Goal: Information Seeking & Learning: Learn about a topic

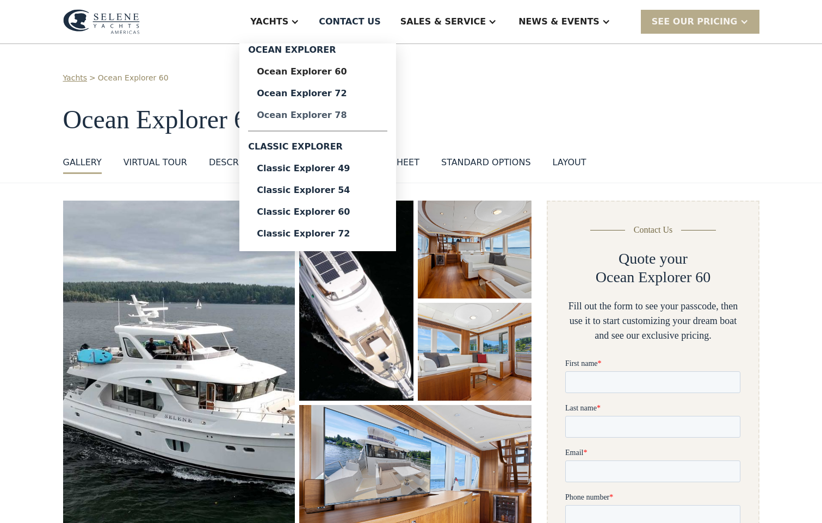
click at [367, 112] on div "Ocean Explorer 78" at bounding box center [318, 115] width 122 height 9
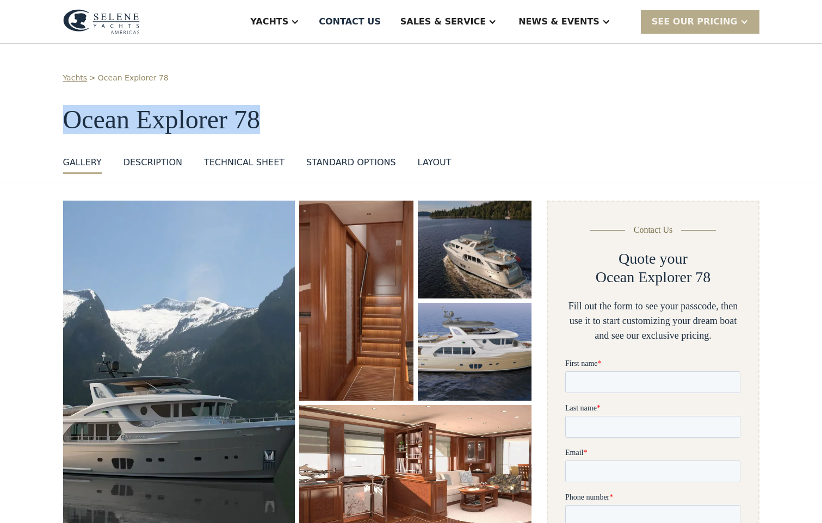
drag, startPoint x: 61, startPoint y: 118, endPoint x: 261, endPoint y: 115, distance: 199.6
click at [261, 115] on div "Yachts > Ocean Explorer 78 Ocean Explorer 78 GALLERY GALLERY VIRTUAL TOUR DESCR…" at bounding box center [411, 113] width 822 height 139
drag, startPoint x: 261, startPoint y: 115, endPoint x: 221, endPoint y: 113, distance: 40.3
copy h1 "Ocean Explorer 78"
